Goal: Information Seeking & Learning: Learn about a topic

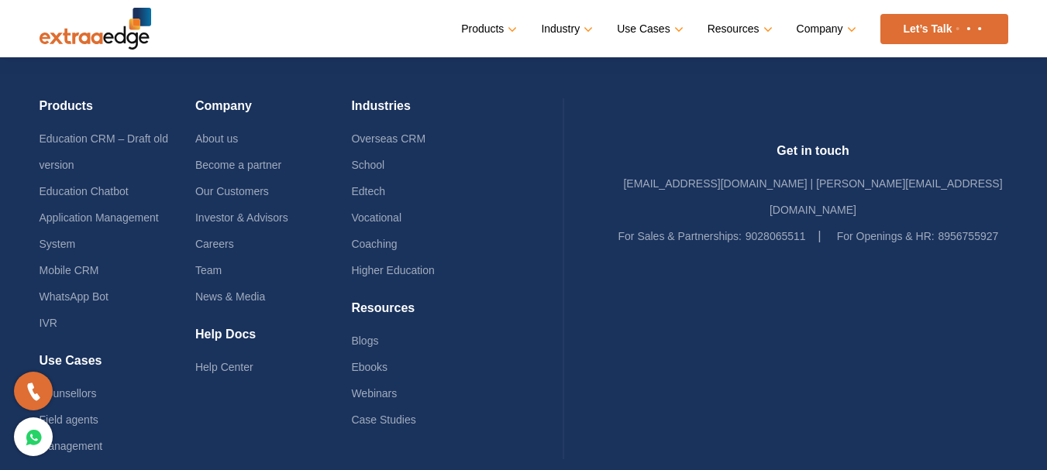
scroll to position [3805, 0]
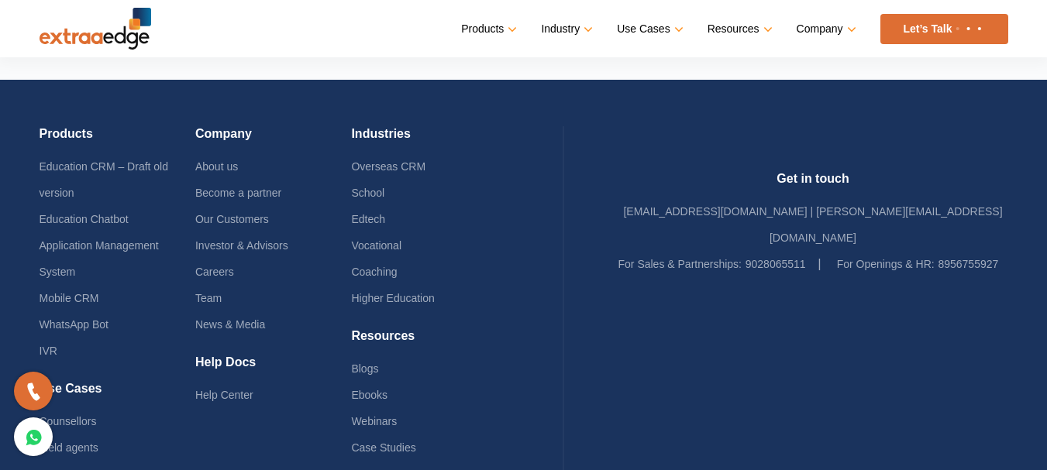
click at [97, 46] on img at bounding box center [96, 29] width 112 height 42
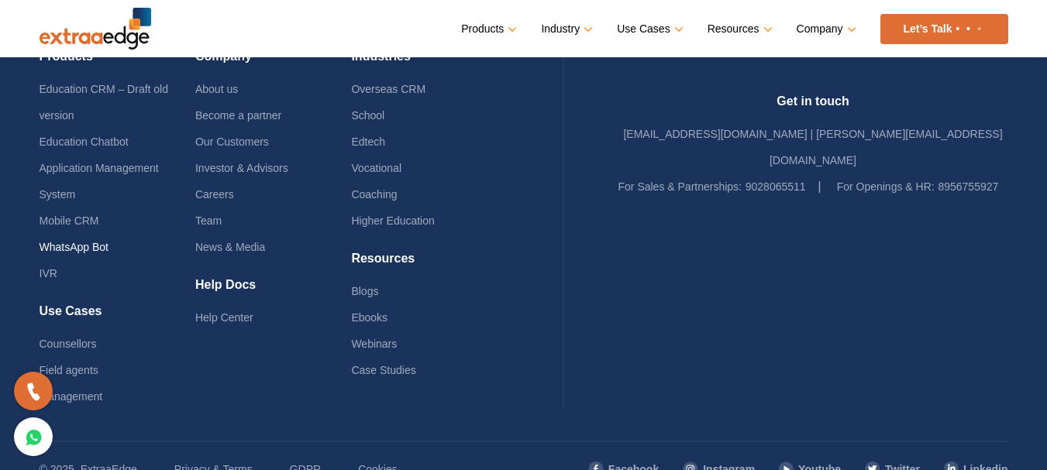
scroll to position [3839, 0]
click at [76, 215] on link "Mobile CRM" at bounding box center [70, 221] width 60 height 12
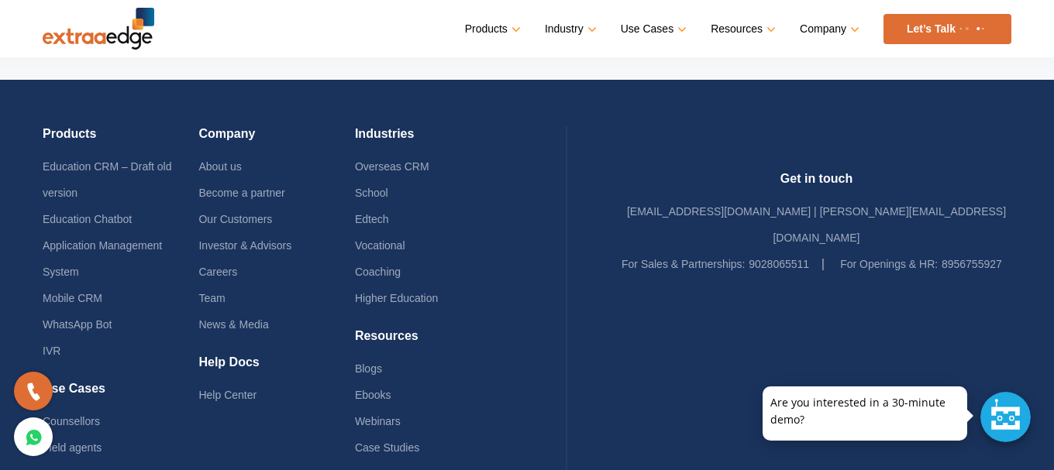
scroll to position [4518, 0]
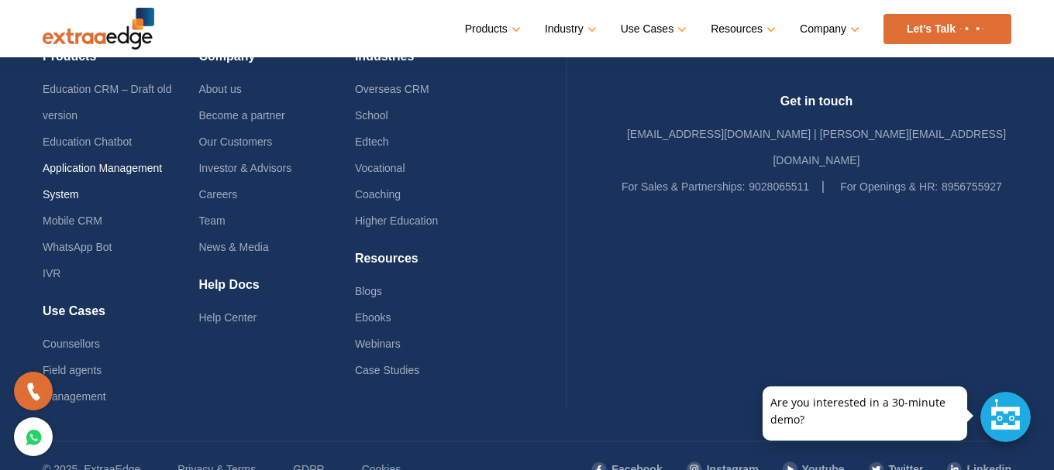
click at [86, 162] on link "Application Management System" at bounding box center [102, 181] width 119 height 39
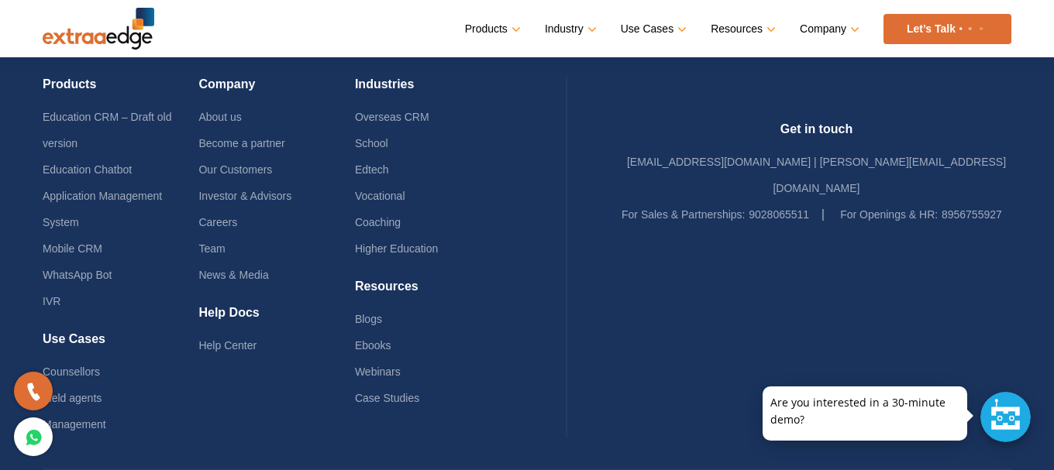
scroll to position [5666, 0]
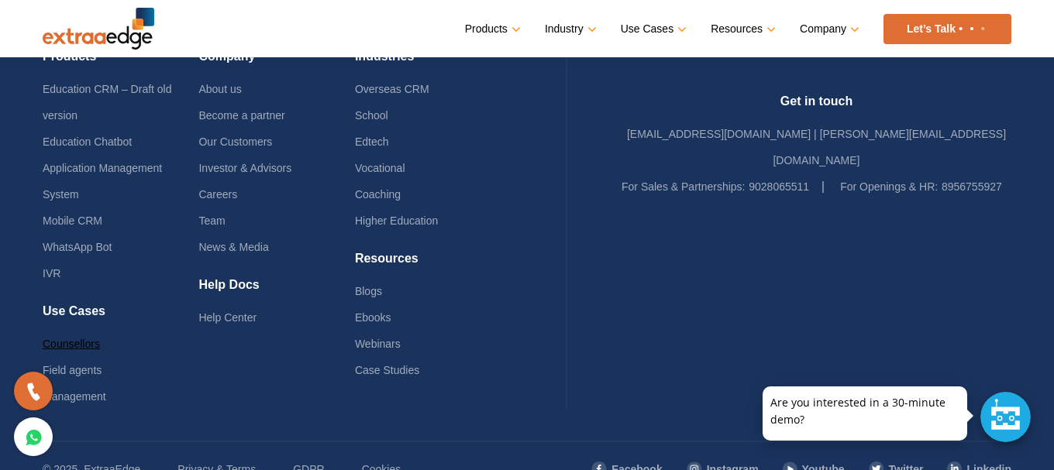
click at [78, 338] on link "Counsellors" at bounding box center [71, 344] width 57 height 12
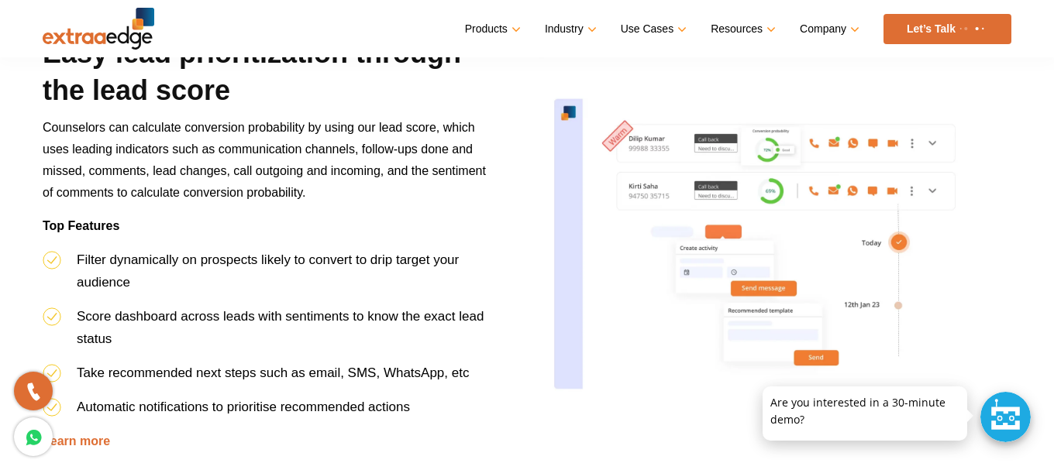
scroll to position [1705, 0]
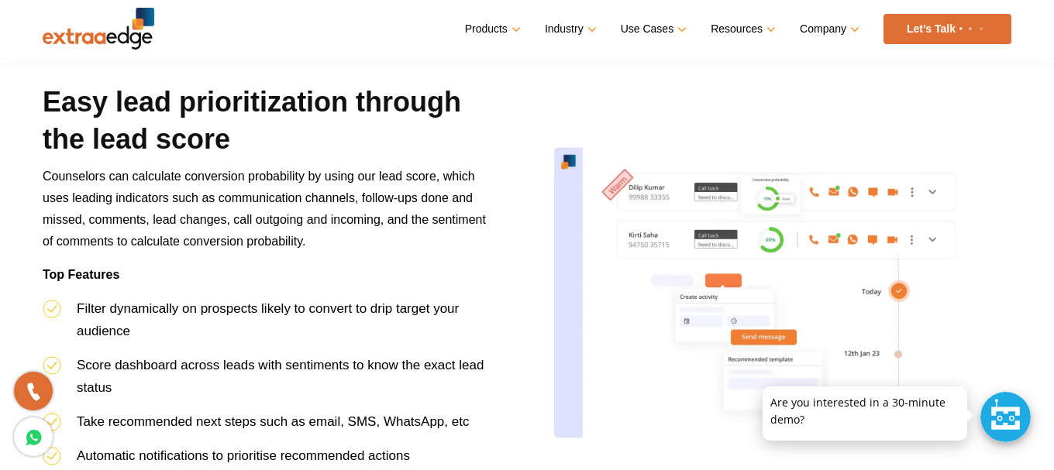
click at [738, 206] on img at bounding box center [775, 292] width 473 height 381
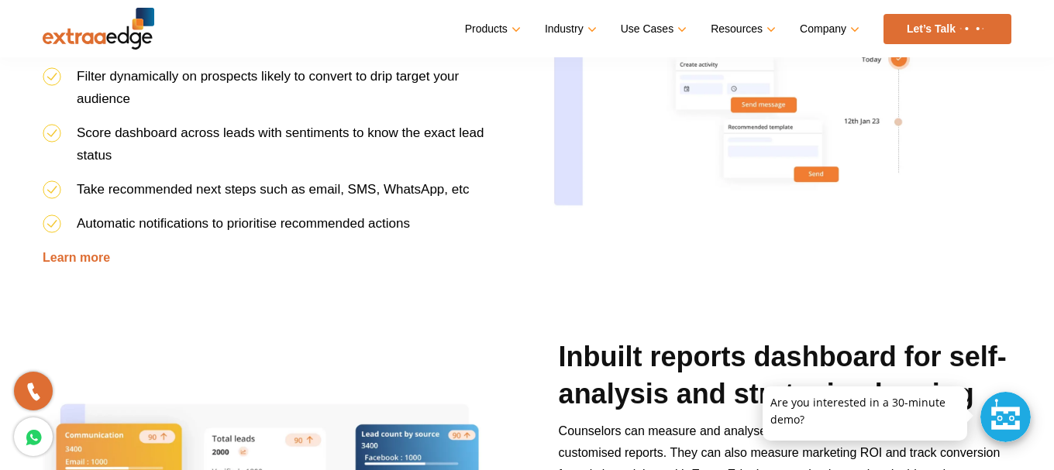
scroll to position [2015, 0]
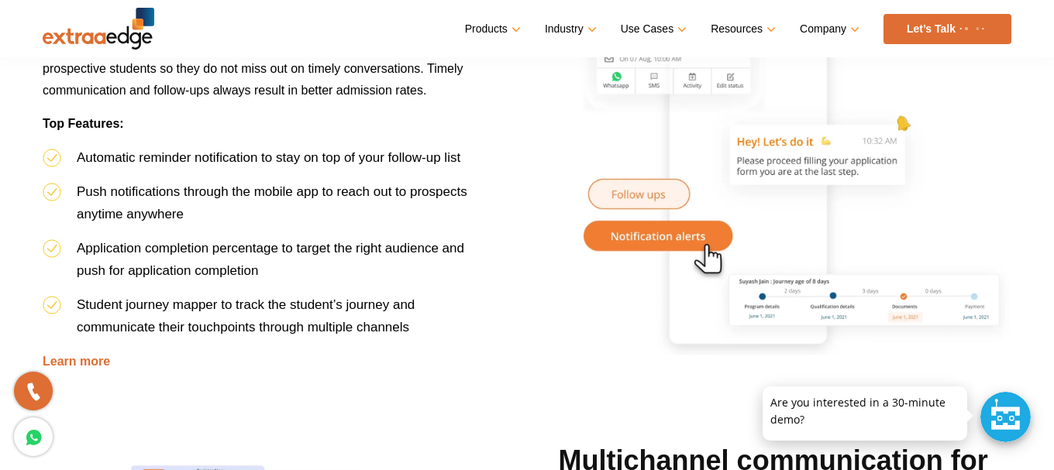
scroll to position [697, 0]
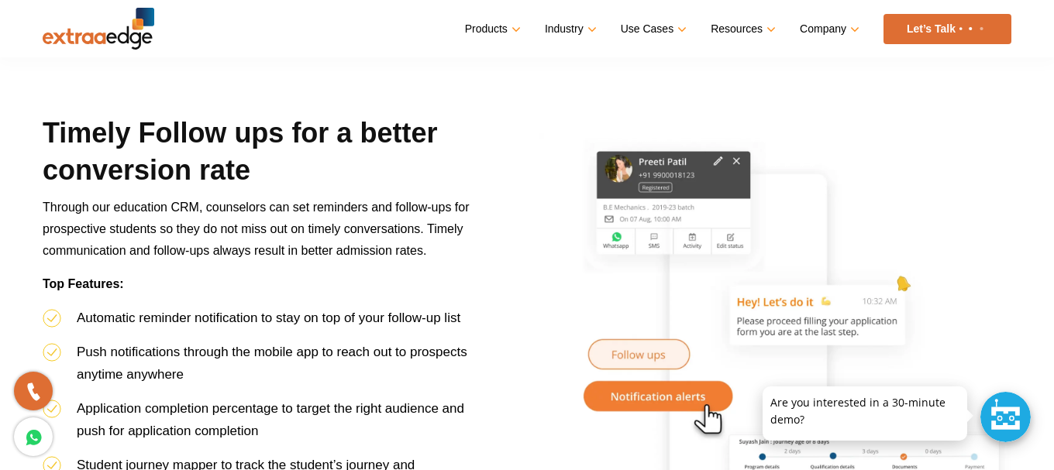
click at [952, 130] on div "Timely Follow ups for a better conversion rate Through our education CRM, couns…" at bounding box center [527, 359] width 992 height 488
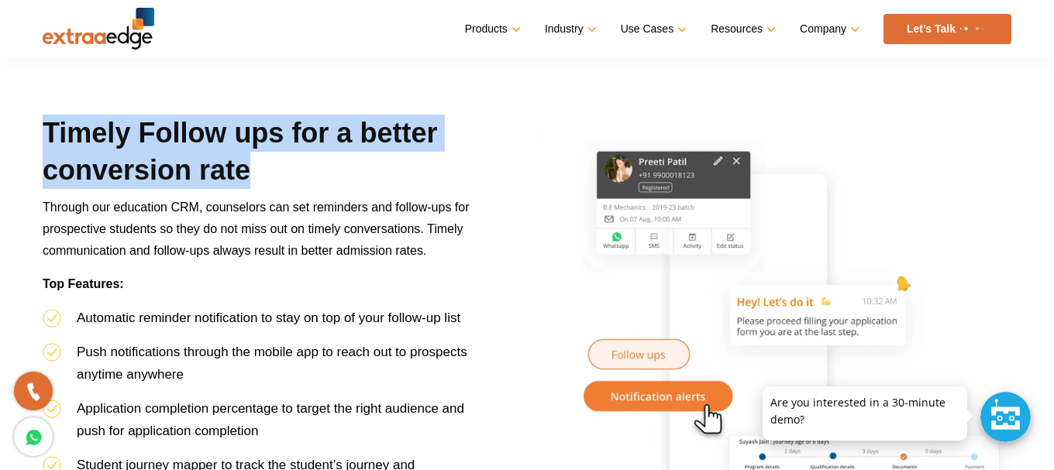
drag, startPoint x: 33, startPoint y: 129, endPoint x: 288, endPoint y: 161, distance: 256.2
click at [288, 161] on div "Timely Follow ups for a better conversion rate Through our education CRM, couns…" at bounding box center [269, 324] width 476 height 418
click at [288, 161] on h2 "Timely Follow ups for a better conversion rate" at bounding box center [269, 156] width 453 height 82
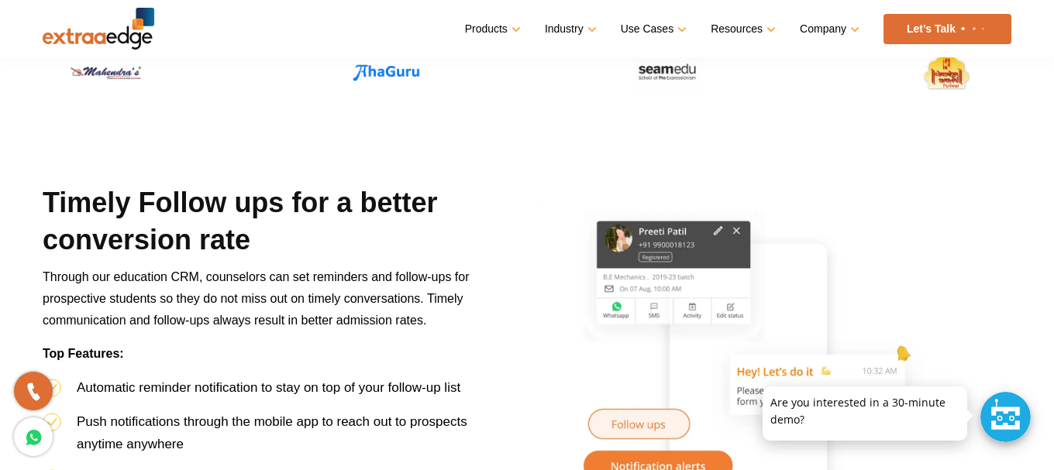
scroll to position [542, 0]
